Goal: Check status: Check status

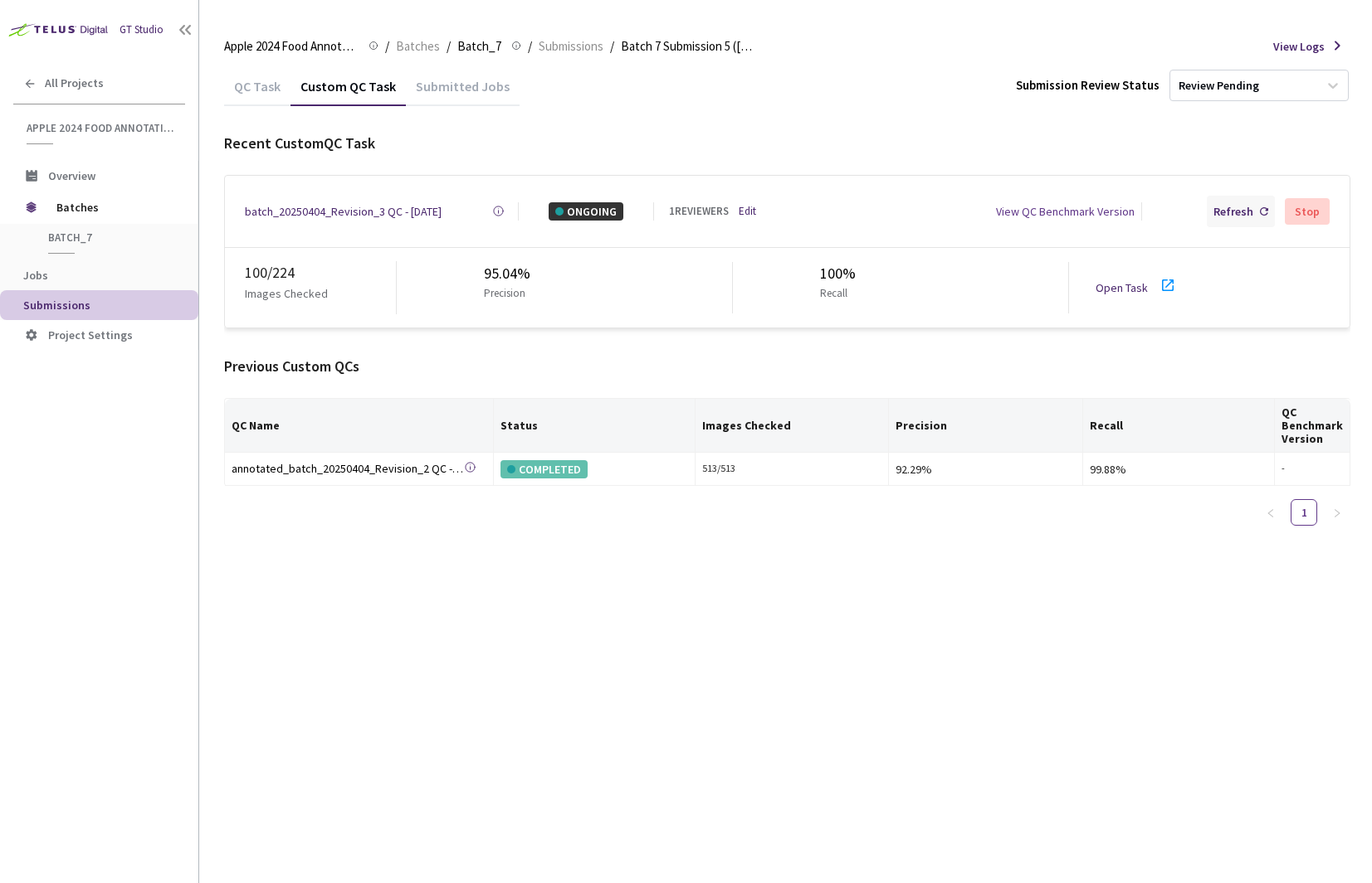
click at [1223, 211] on div "Refresh" at bounding box center [1232, 212] width 40 height 19
click at [329, 207] on div "batch_20250404_Revision_3 QC - [DATE]" at bounding box center [343, 212] width 196 height 19
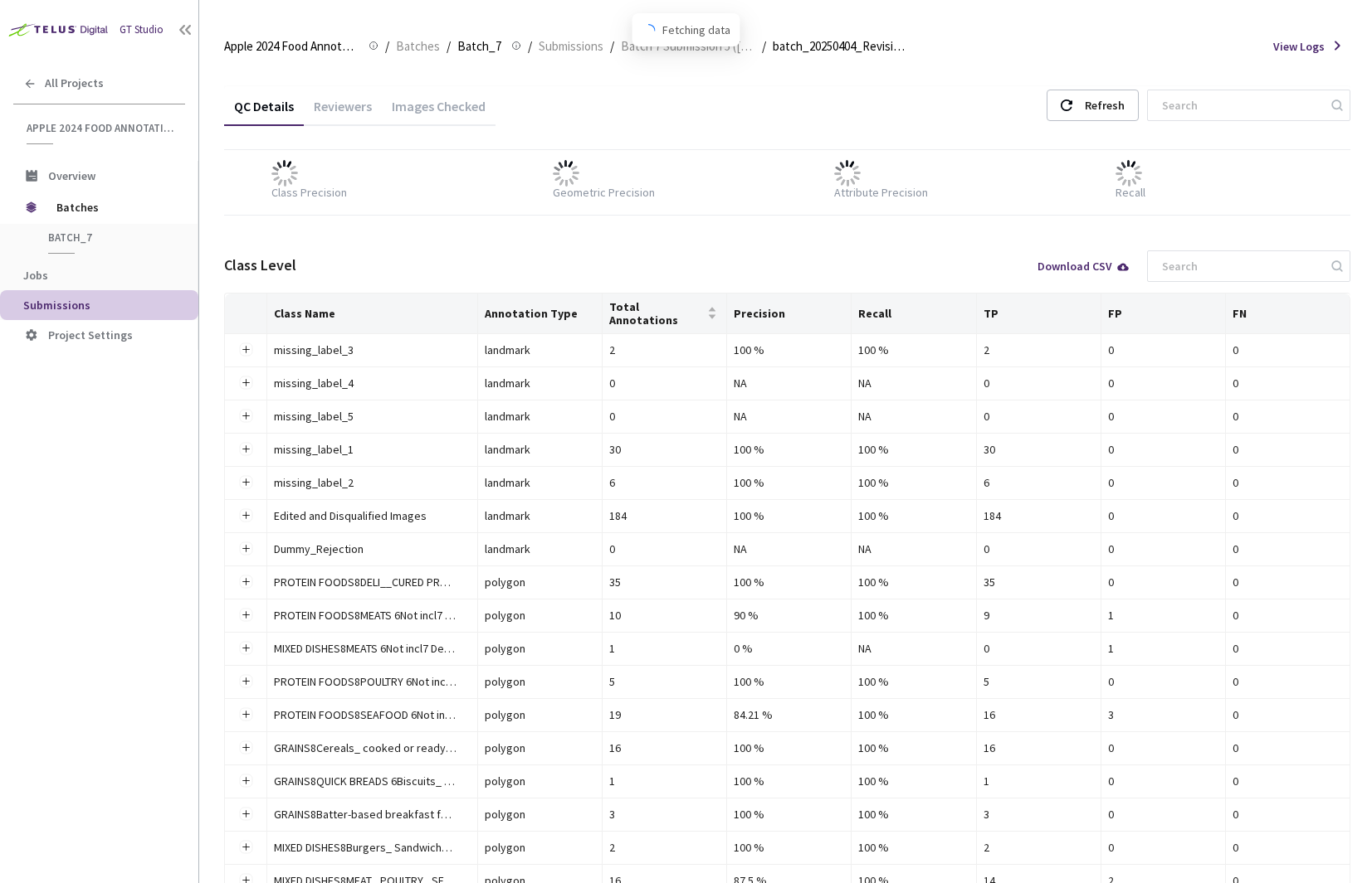
click at [420, 102] on div "Images Checked" at bounding box center [439, 112] width 113 height 28
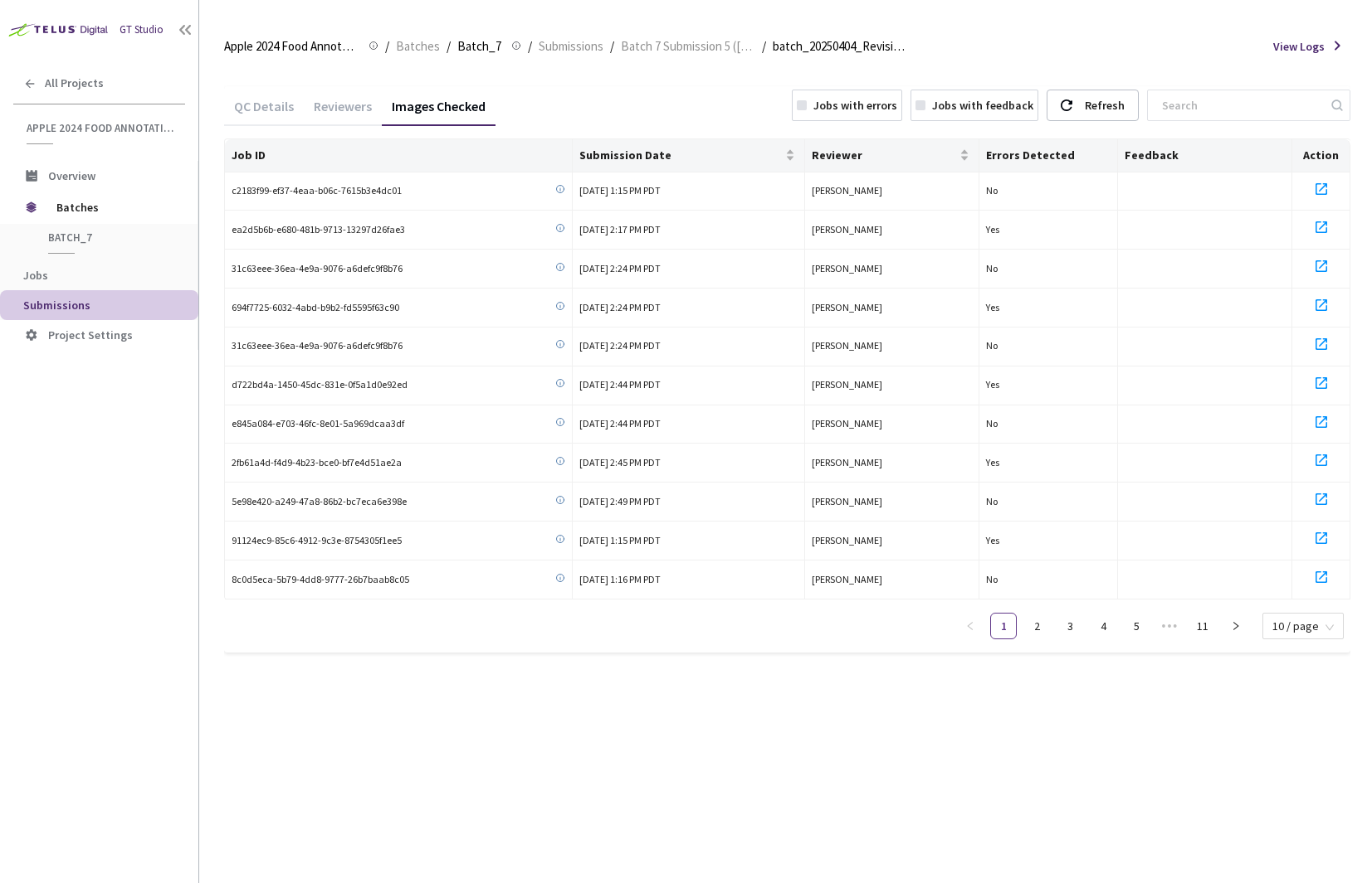
click at [893, 102] on div "Jobs with errors" at bounding box center [855, 106] width 84 height 19
click at [1316, 626] on li "2" at bounding box center [1303, 626] width 26 height 26
click at [1132, 131] on div "QC Details Reviewers Images Checked Jobs with errors Jobs with feedback Refresh…" at bounding box center [788, 369] width 1126 height 566
click at [1125, 115] on div "Refresh" at bounding box center [1104, 105] width 40 height 30
click at [1306, 621] on link "3" at bounding box center [1303, 626] width 25 height 25
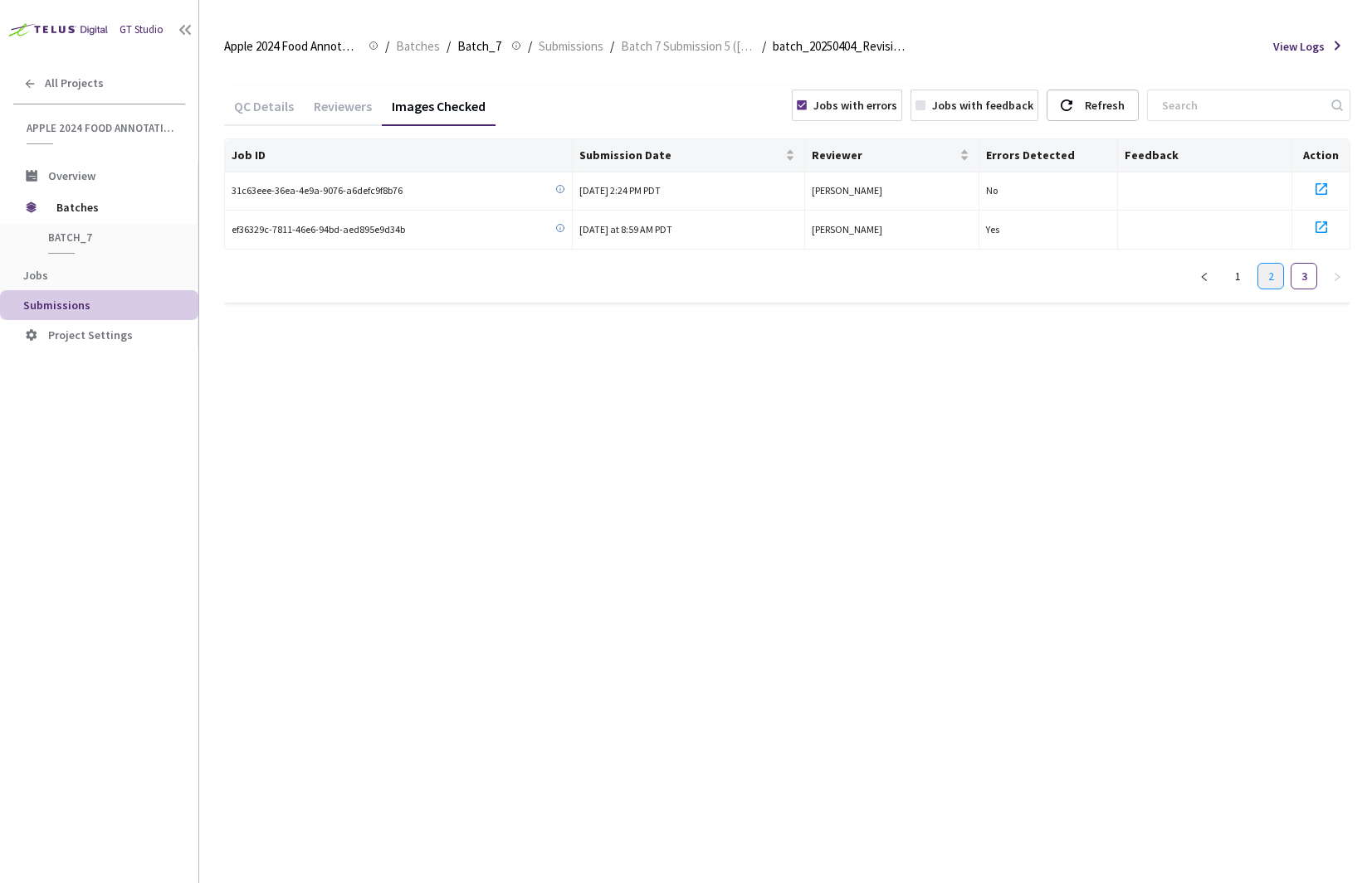
click at [1275, 284] on link "2" at bounding box center [1270, 276] width 25 height 25
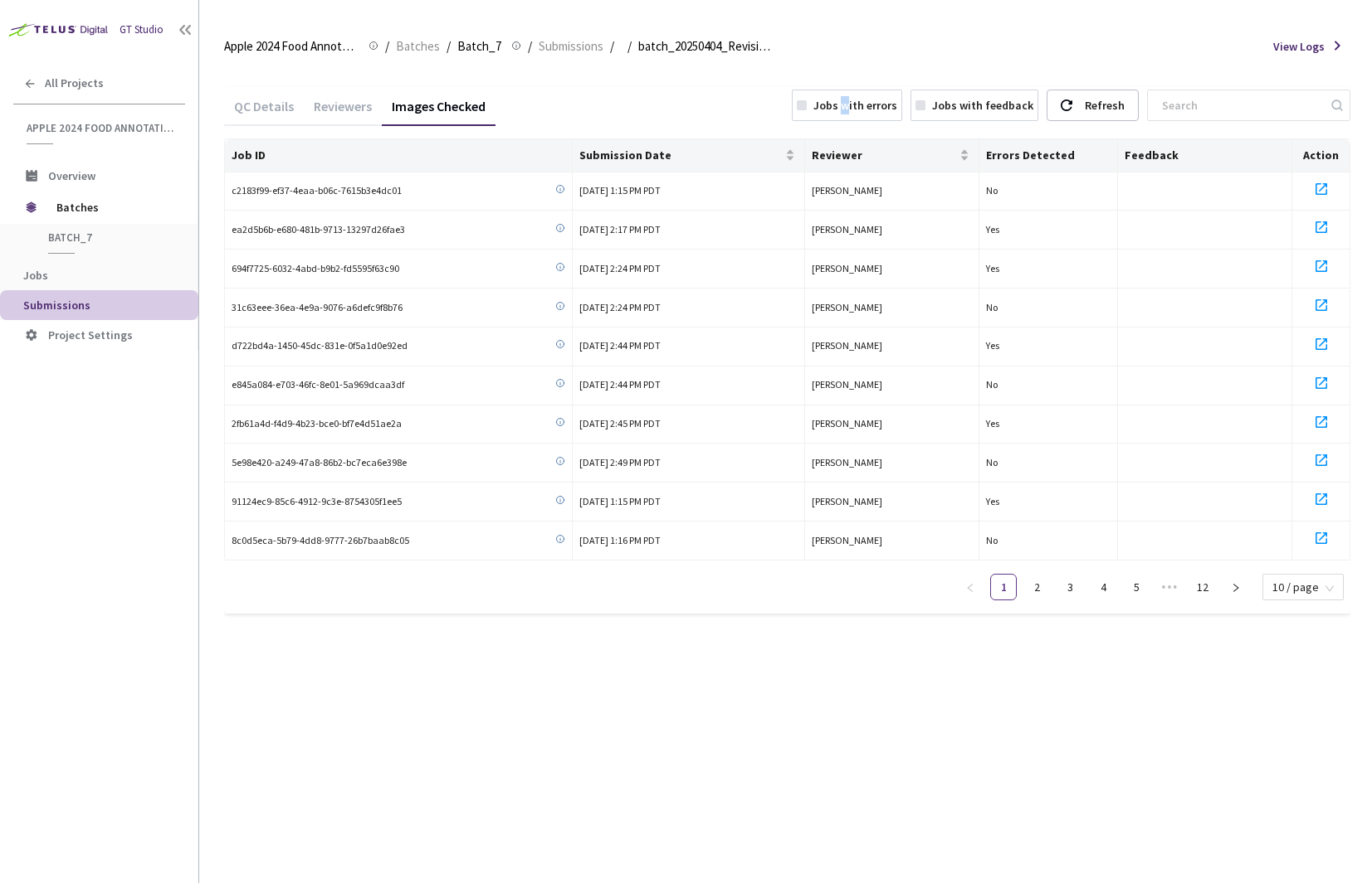
click at [889, 102] on div "Jobs with errors" at bounding box center [855, 106] width 84 height 19
click at [1297, 580] on link "3" at bounding box center [1303, 587] width 25 height 25
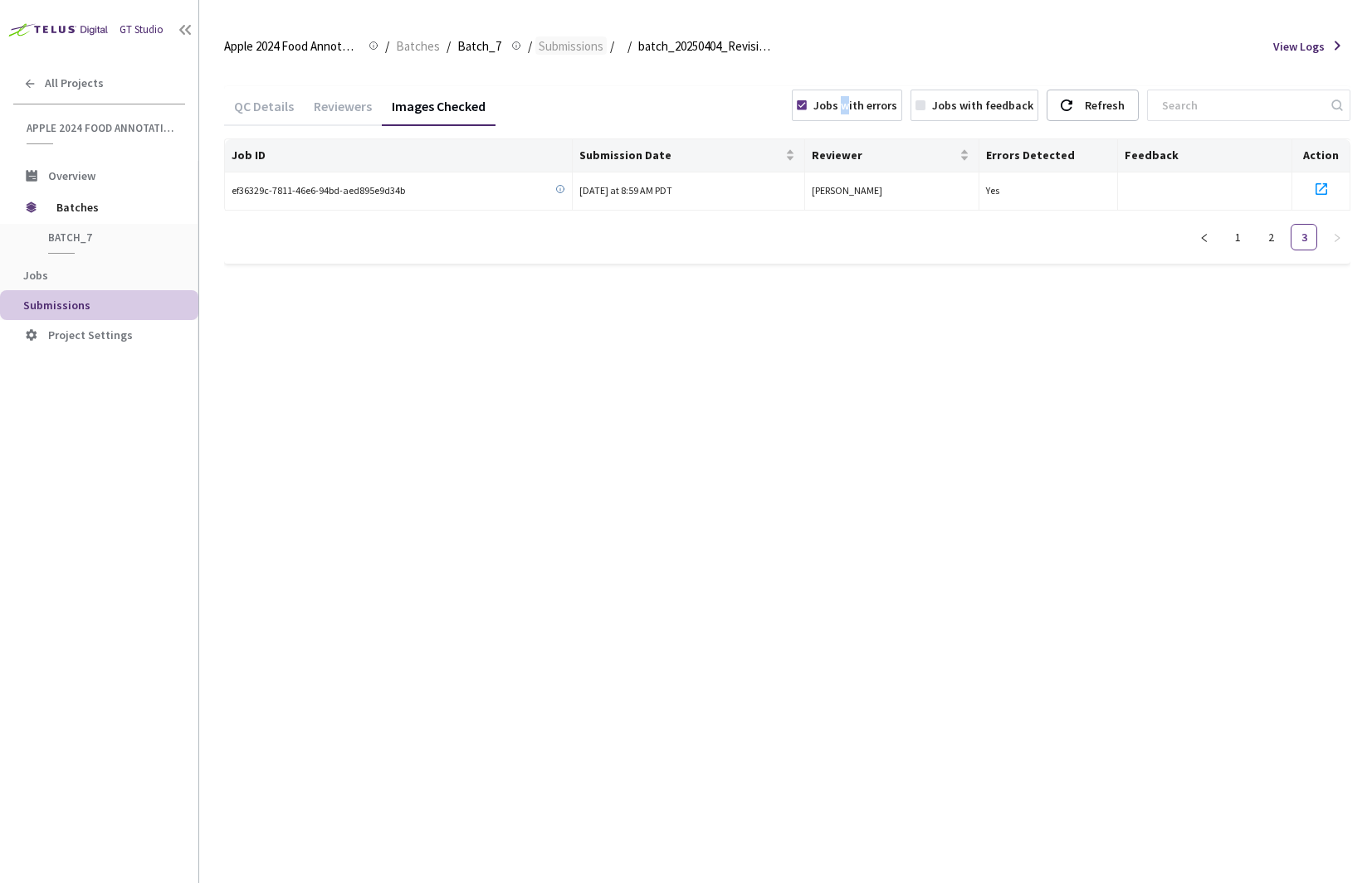
click at [561, 39] on span "Submissions" at bounding box center [571, 47] width 64 height 20
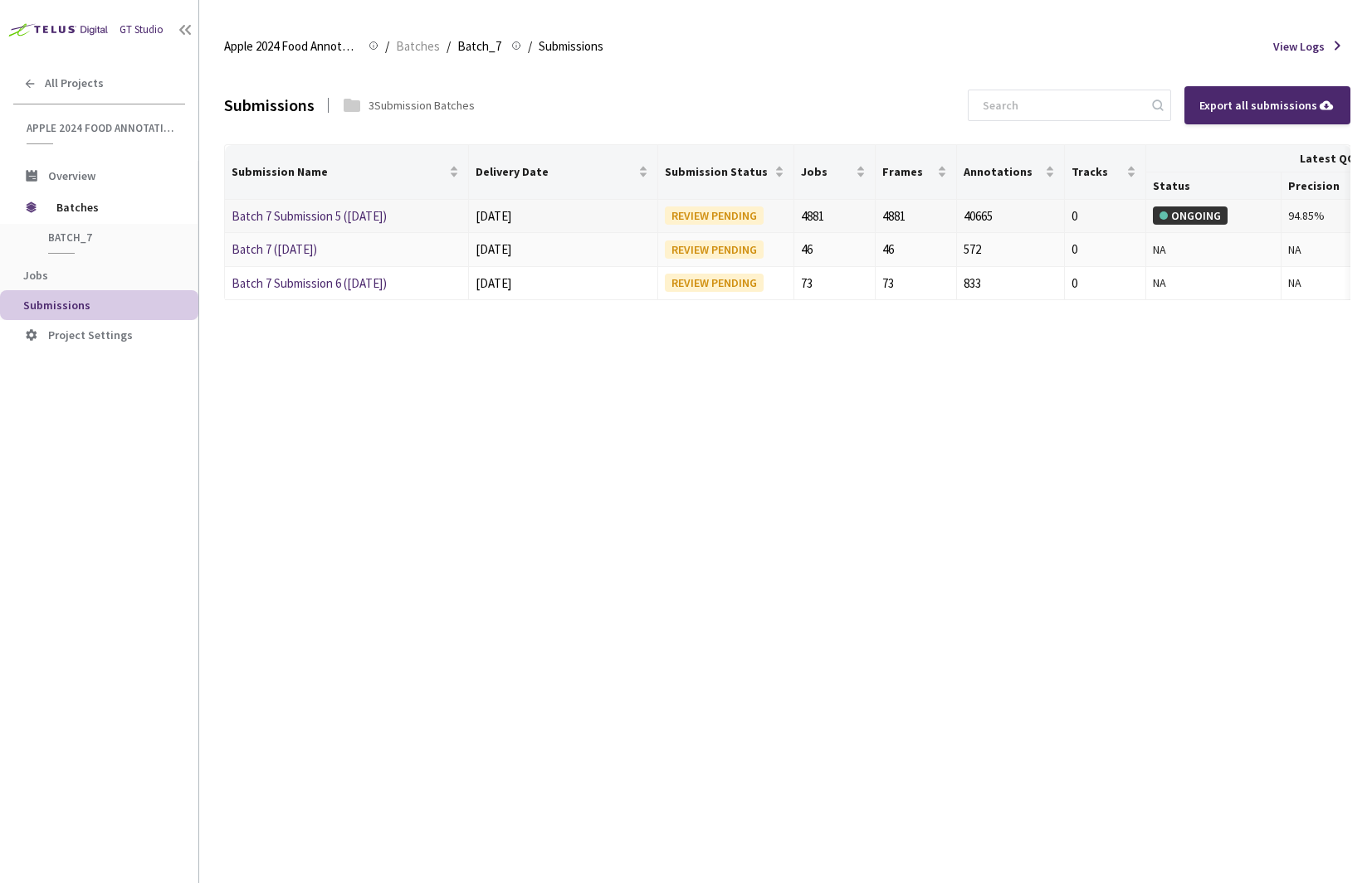
click at [323, 220] on link "Batch 7 Submission 5 ([DATE])" at bounding box center [308, 216] width 155 height 16
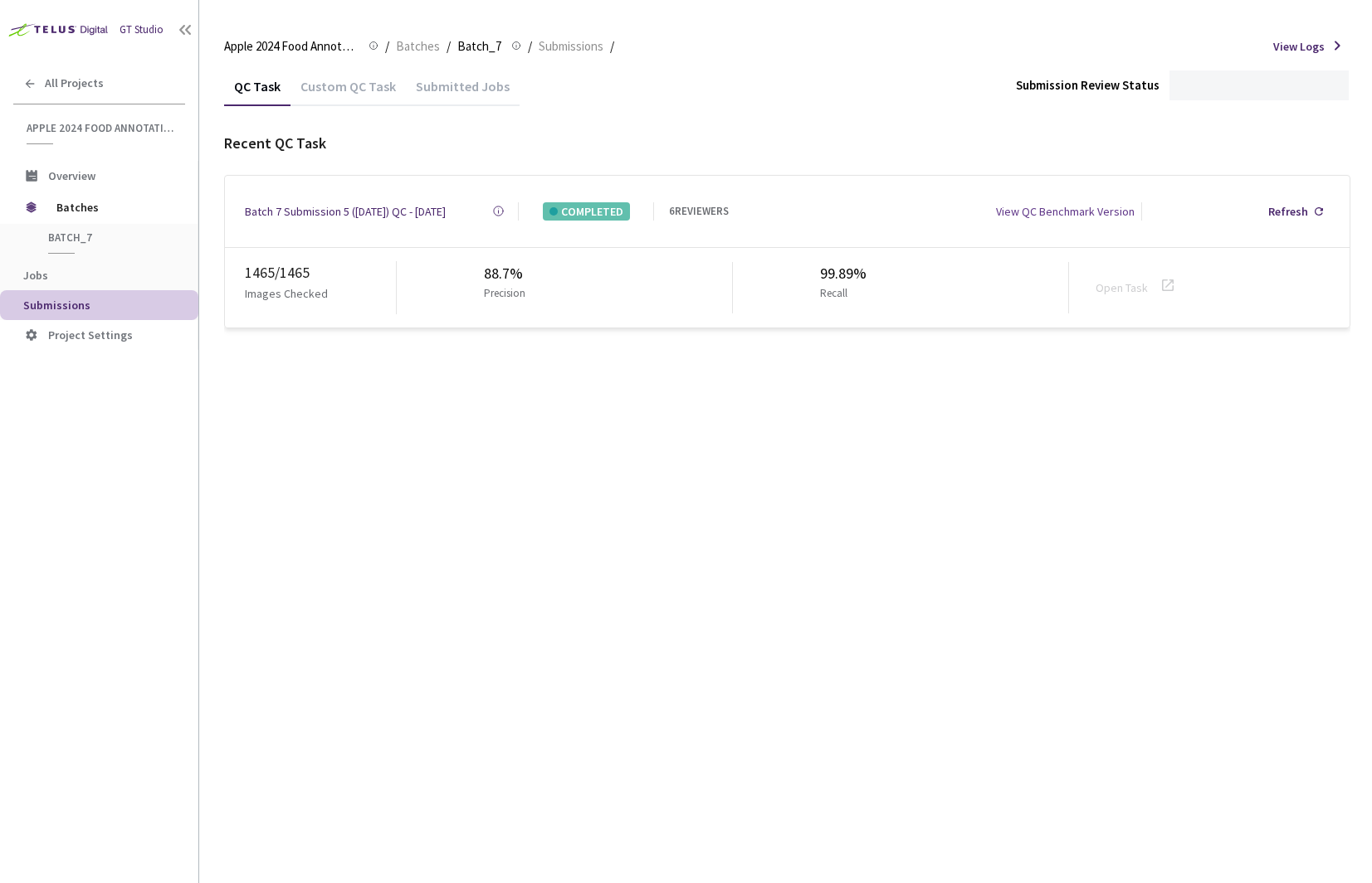
click at [342, 78] on div "Custom QC Task" at bounding box center [348, 91] width 115 height 28
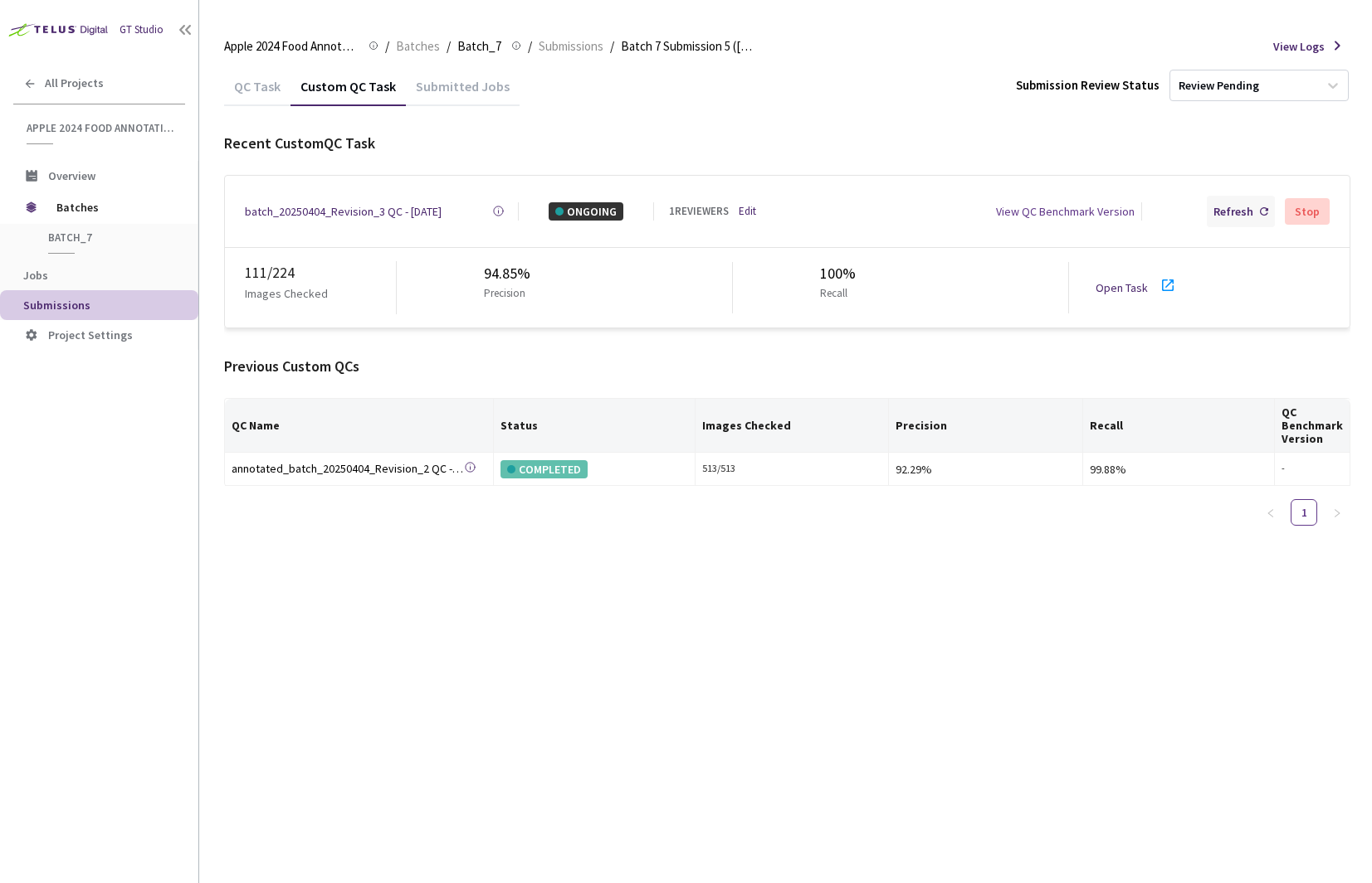
click at [1239, 220] on div "Refresh" at bounding box center [1241, 211] width 68 height 31
click at [1225, 215] on div "Refresh" at bounding box center [1232, 212] width 40 height 19
click at [1249, 204] on div "Refresh" at bounding box center [1232, 212] width 40 height 19
click at [346, 205] on div "batch_20250404_Revision_3 QC - [DATE]" at bounding box center [343, 212] width 196 height 19
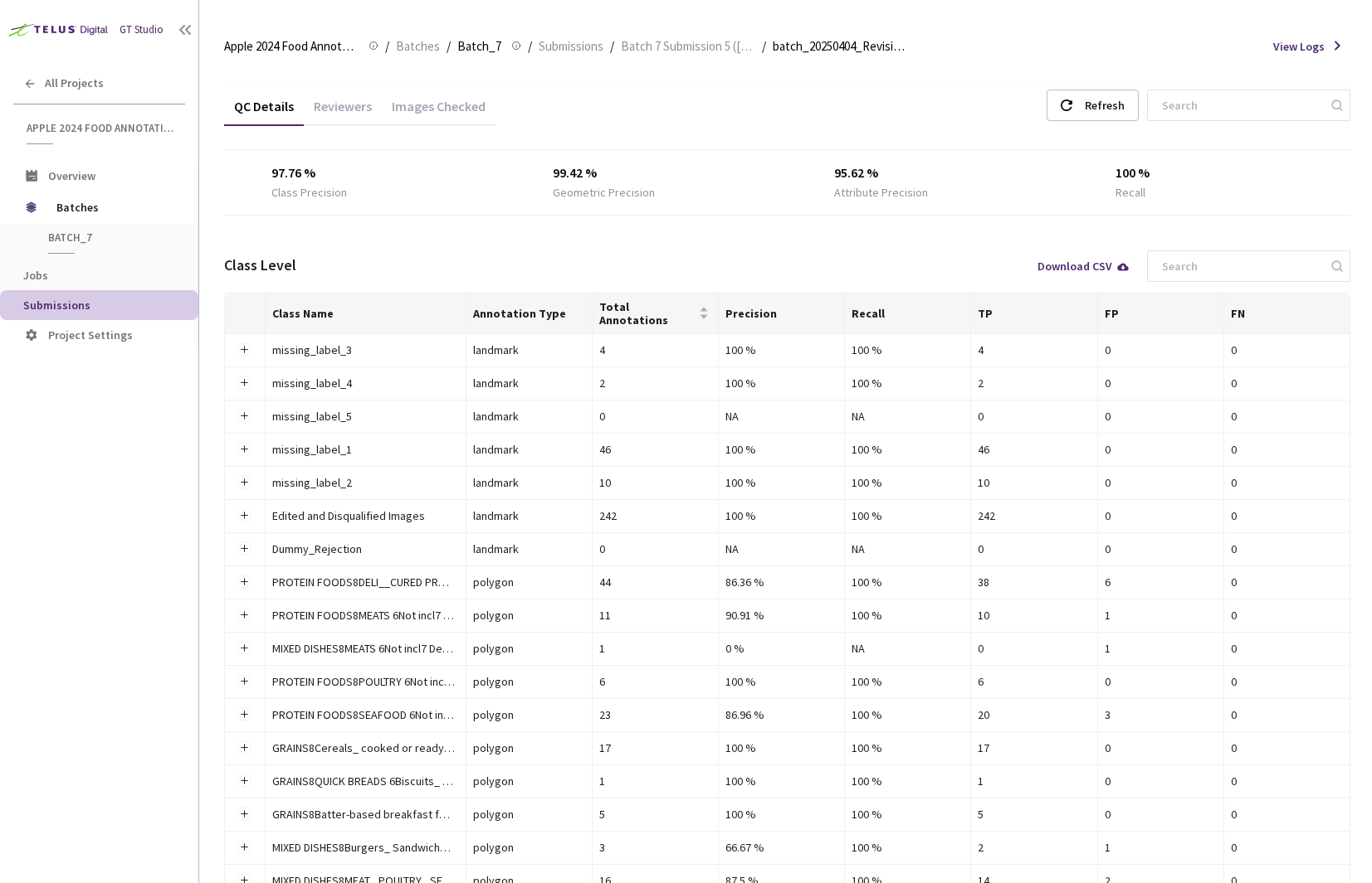
click at [414, 112] on div "Images Checked" at bounding box center [439, 112] width 113 height 28
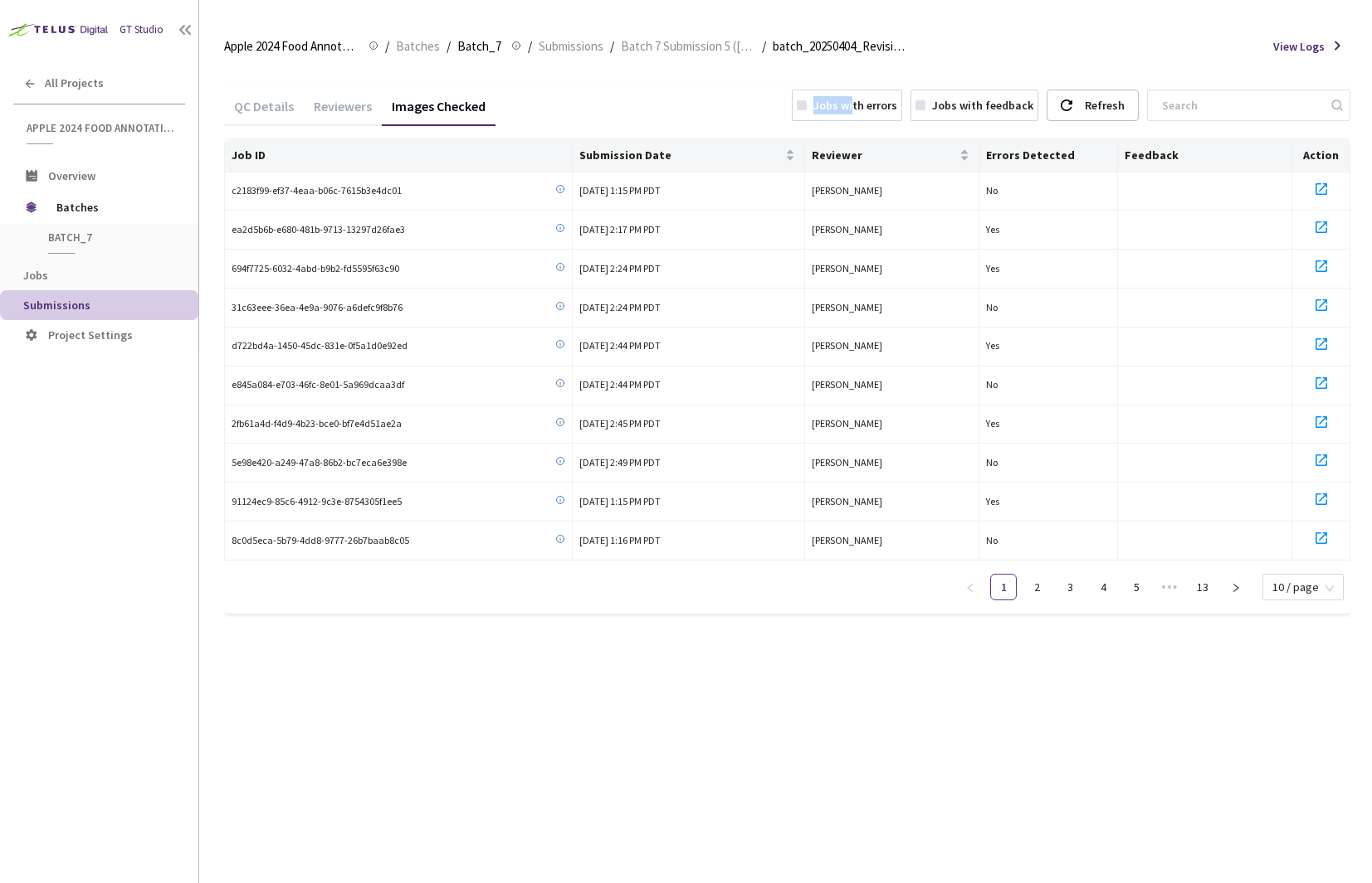
click at [897, 97] on div "Jobs with errors" at bounding box center [855, 106] width 84 height 19
click at [1294, 586] on link "3" at bounding box center [1303, 587] width 25 height 25
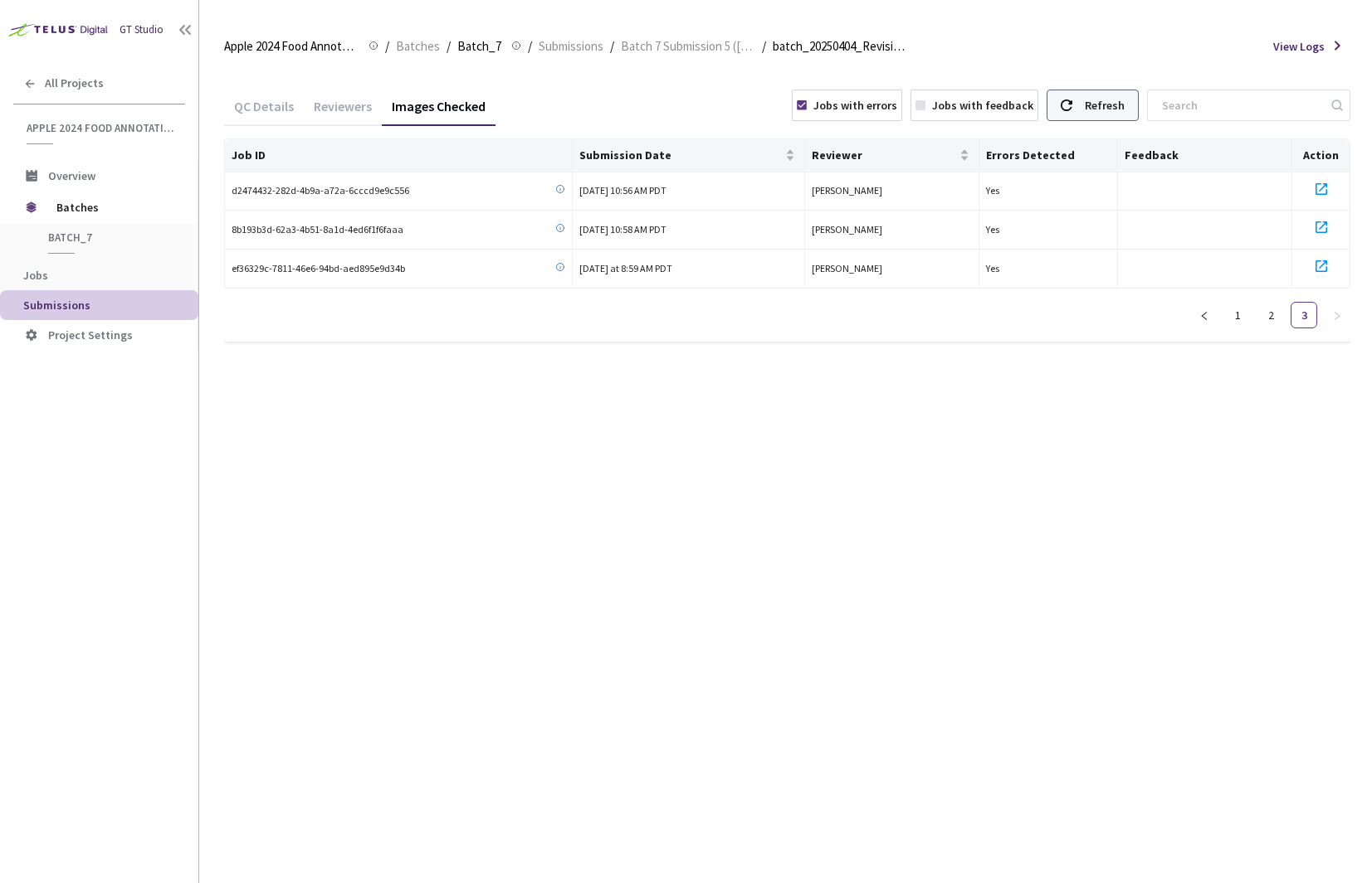
click at [1117, 115] on div "Refresh" at bounding box center [1092, 105] width 92 height 31
click at [656, 52] on span "Batch 7 Submission 5 ([DATE])" at bounding box center [688, 47] width 135 height 20
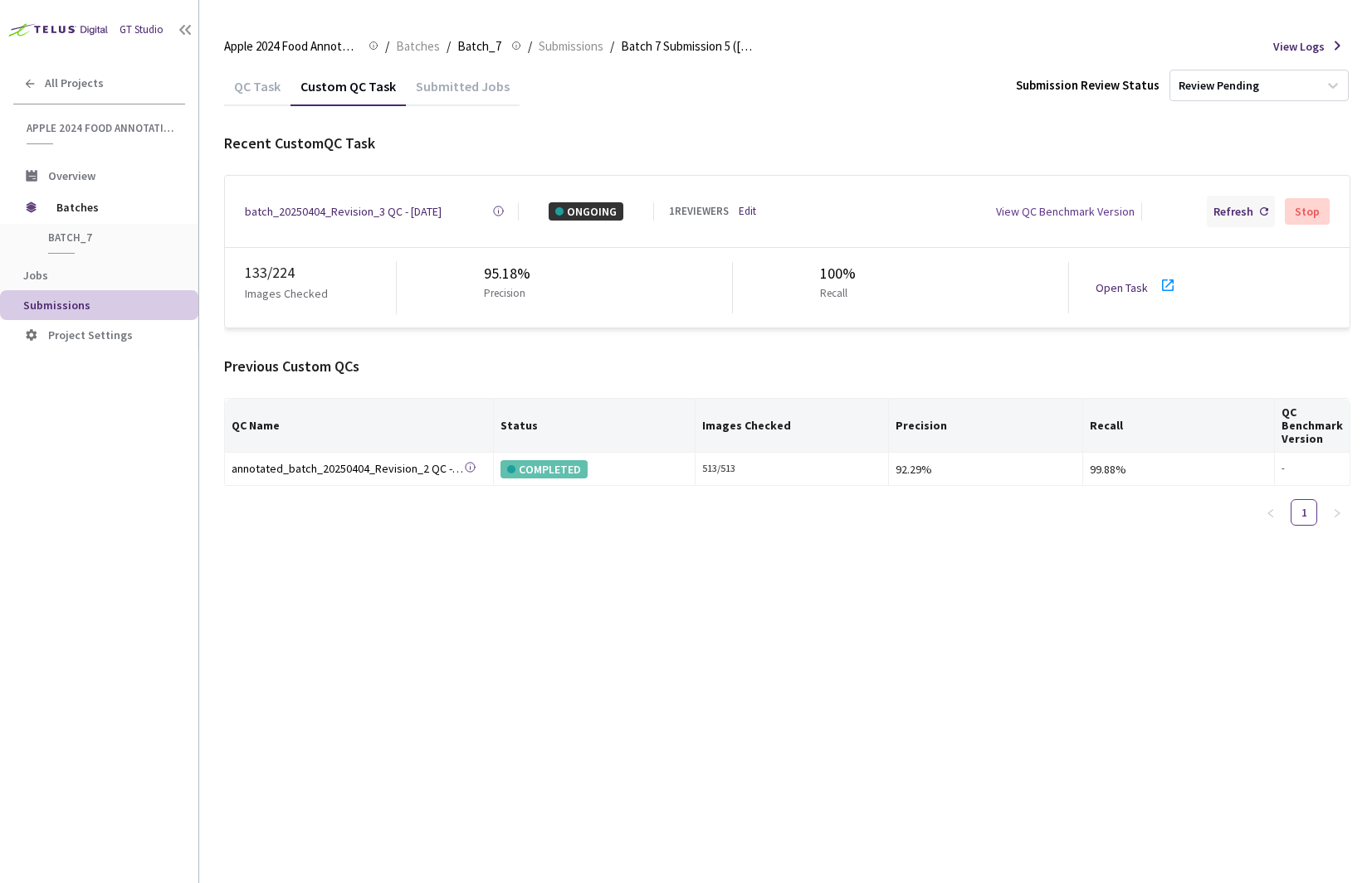
click at [1237, 204] on div "Refresh" at bounding box center [1232, 212] width 40 height 19
click at [1222, 207] on div "Refresh" at bounding box center [1232, 212] width 40 height 19
click at [1219, 224] on div "batch_20250404_Revision_3 QC - [DATE] Created at [DATE] 10:39 AM PDT Created by…" at bounding box center [788, 212] width 1125 height 71
click at [1219, 221] on div "Refresh" at bounding box center [1241, 211] width 68 height 31
click at [1218, 220] on div "Refresh" at bounding box center [1241, 211] width 68 height 31
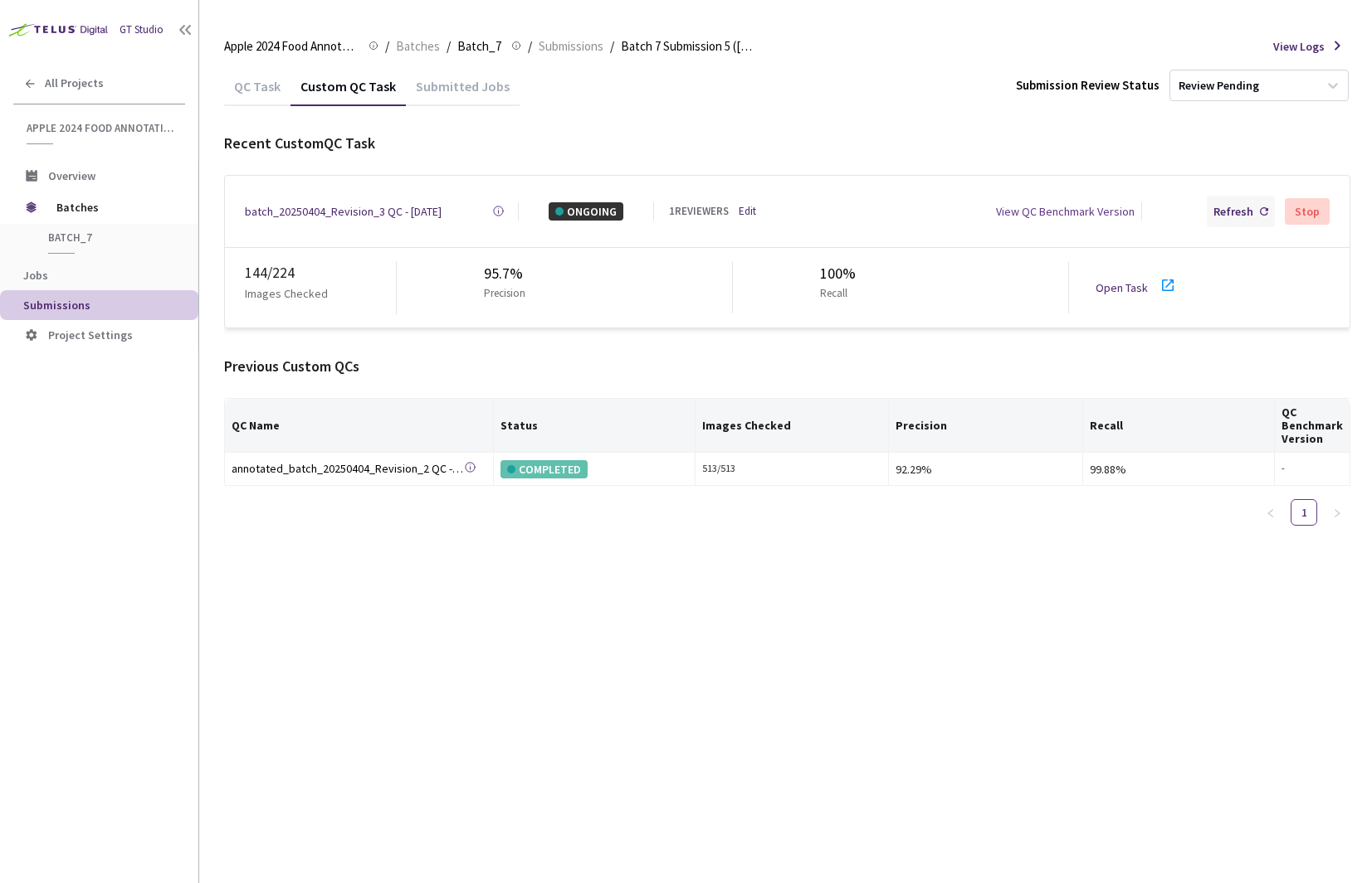
click at [1238, 202] on div "Refresh" at bounding box center [1232, 212] width 40 height 19
click at [387, 205] on div "batch_20250404_Revision_3 QC - [DATE]" at bounding box center [343, 212] width 196 height 19
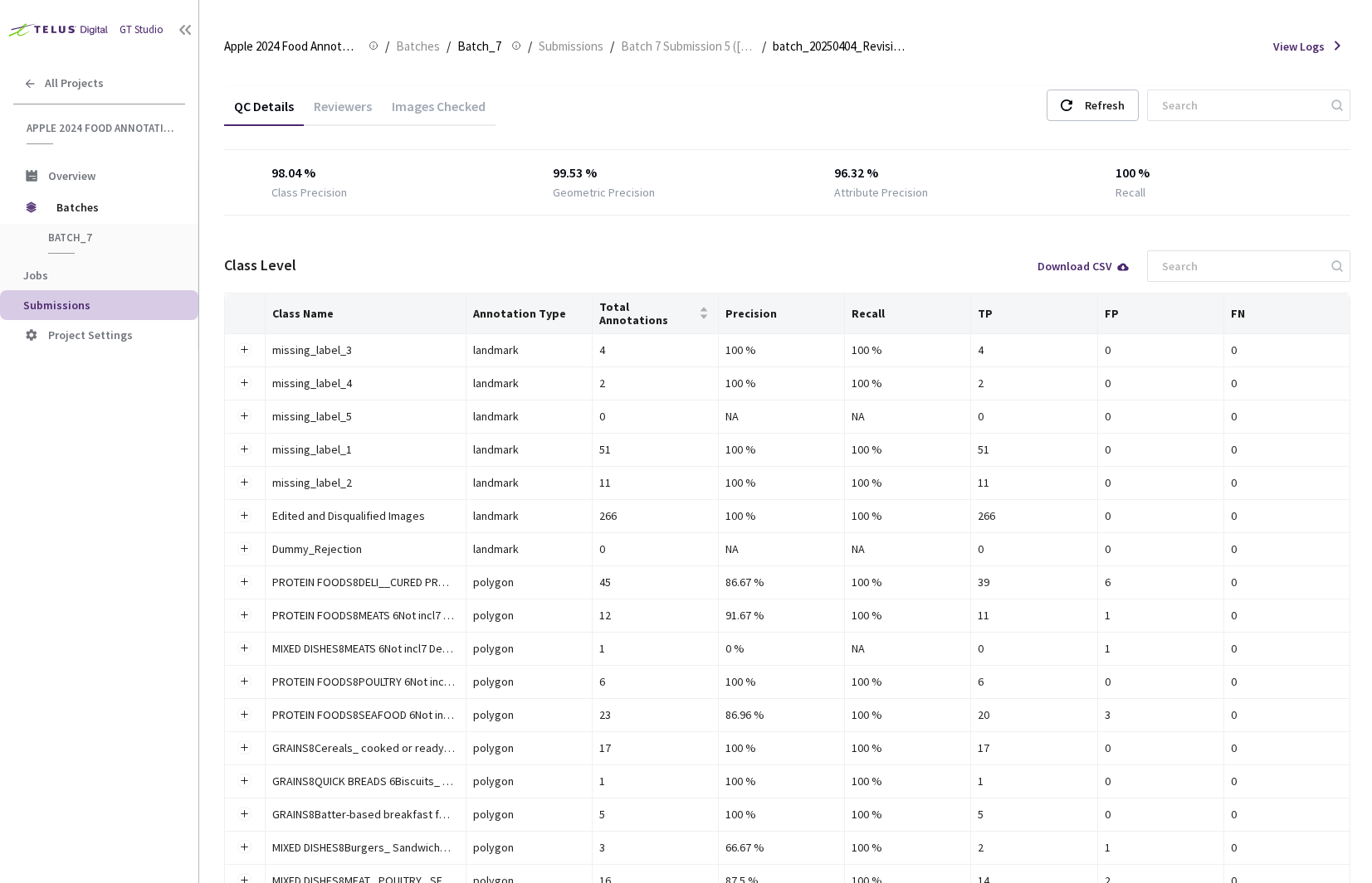
click at [446, 103] on div "Images Checked" at bounding box center [439, 112] width 113 height 28
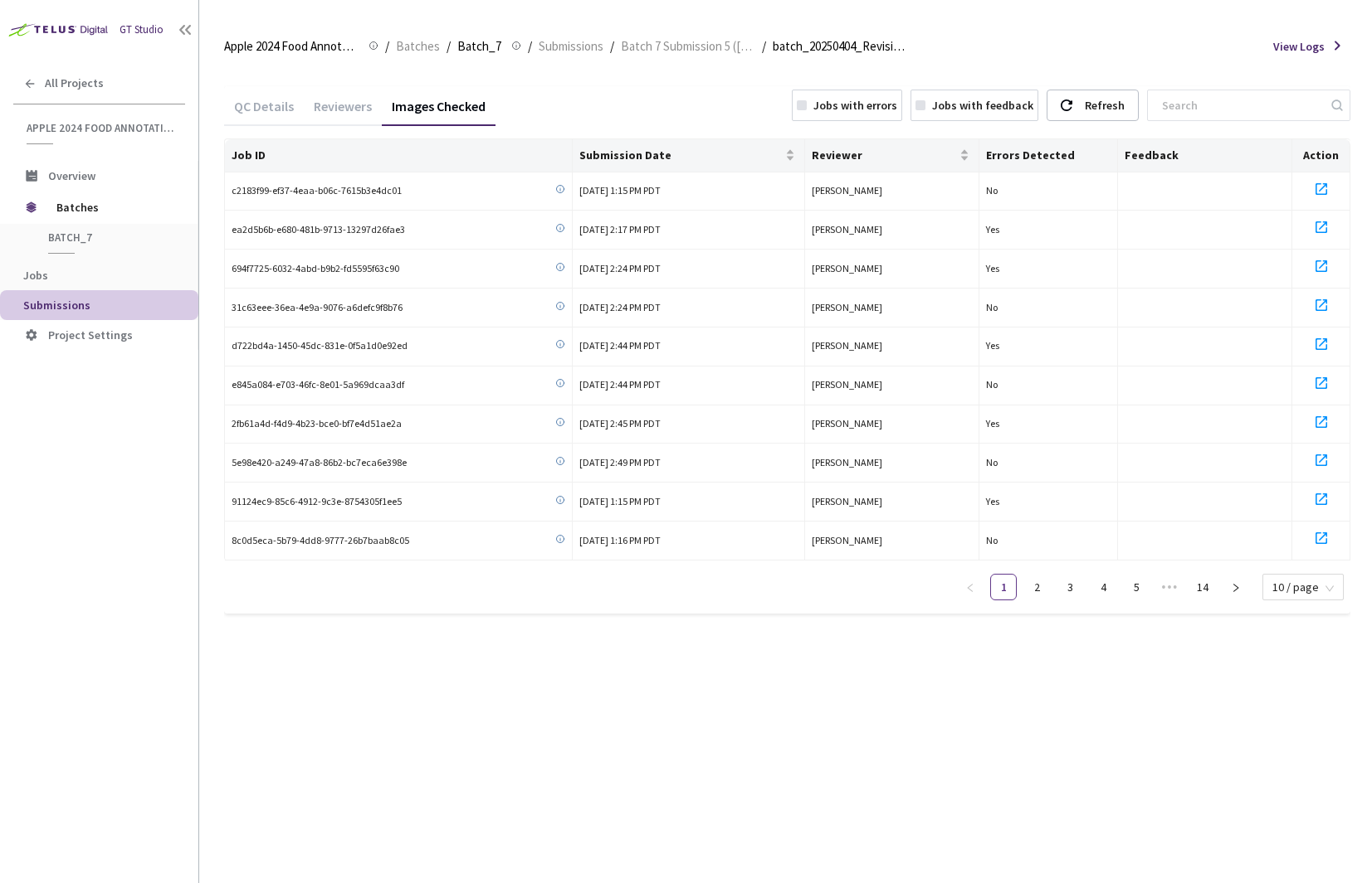
click at [897, 104] on div "Jobs with errors" at bounding box center [855, 106] width 84 height 19
click at [1292, 631] on link "3" at bounding box center [1303, 626] width 25 height 25
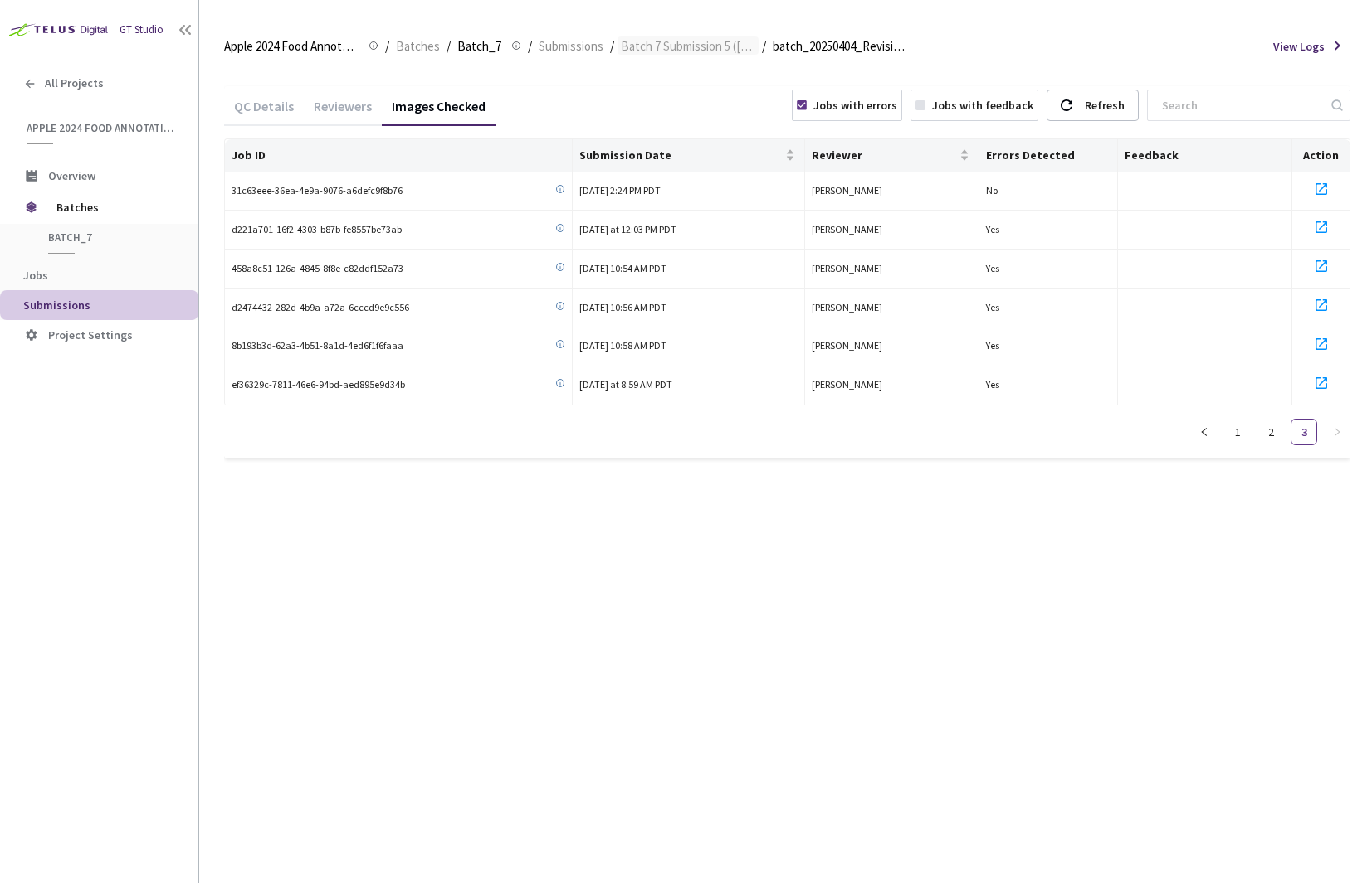
click at [695, 45] on span "Batch 7 Submission 5 ([DATE])" at bounding box center [688, 47] width 135 height 20
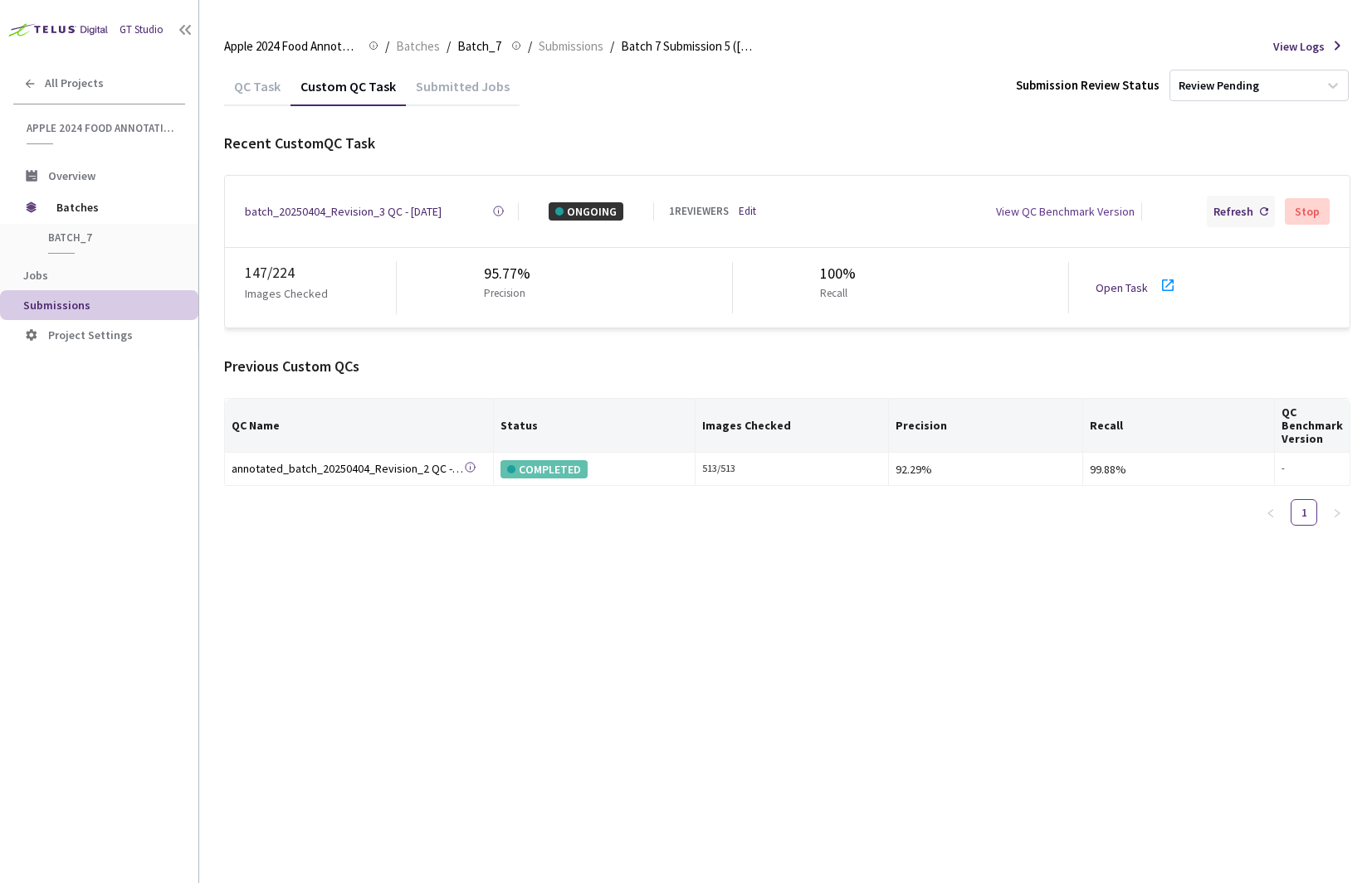
click at [1236, 211] on div "Refresh" at bounding box center [1232, 212] width 40 height 19
click at [1222, 214] on div "Refresh" at bounding box center [1232, 212] width 40 height 19
click at [1253, 211] on div "Refresh" at bounding box center [1232, 212] width 40 height 19
